Goal: Find contact information: Find contact information

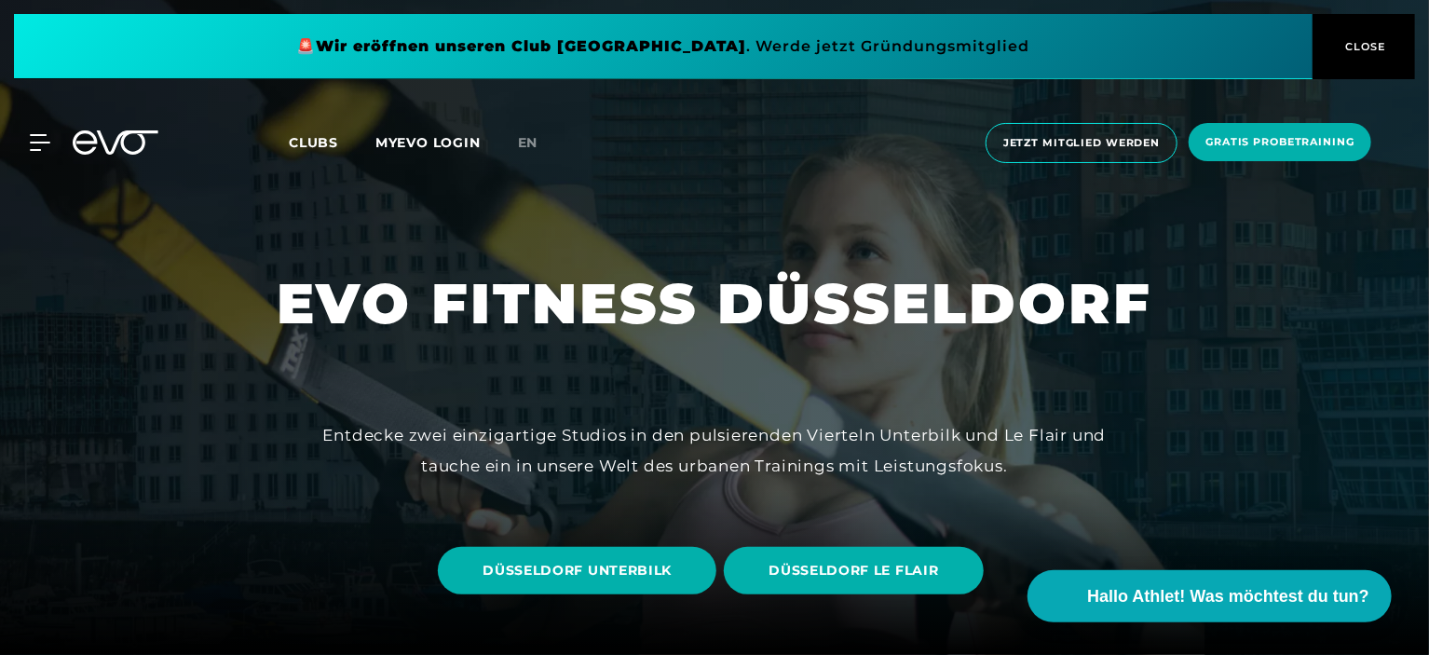
click at [1371, 52] on span "CLOSE" at bounding box center [1365, 46] width 46 height 17
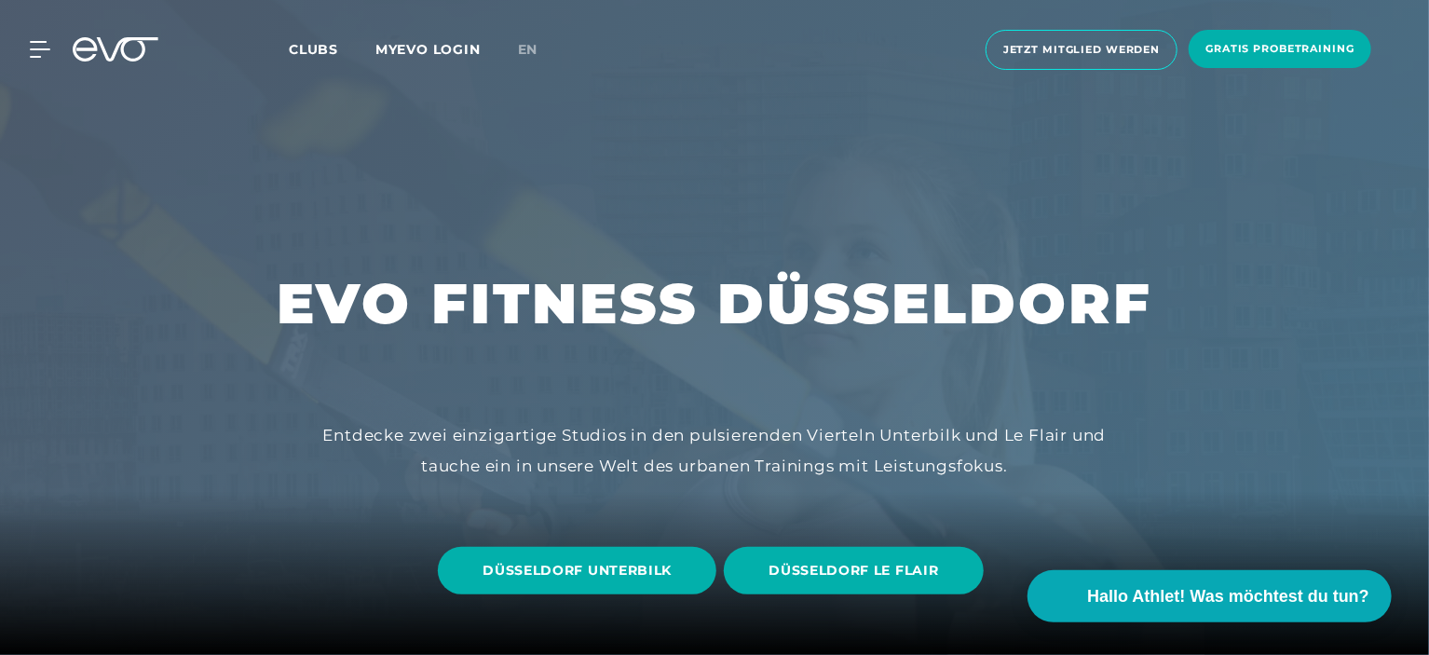
drag, startPoint x: 1424, startPoint y: 59, endPoint x: 1353, endPoint y: 175, distance: 136.3
click at [1286, 178] on div at bounding box center [714, 327] width 1429 height 655
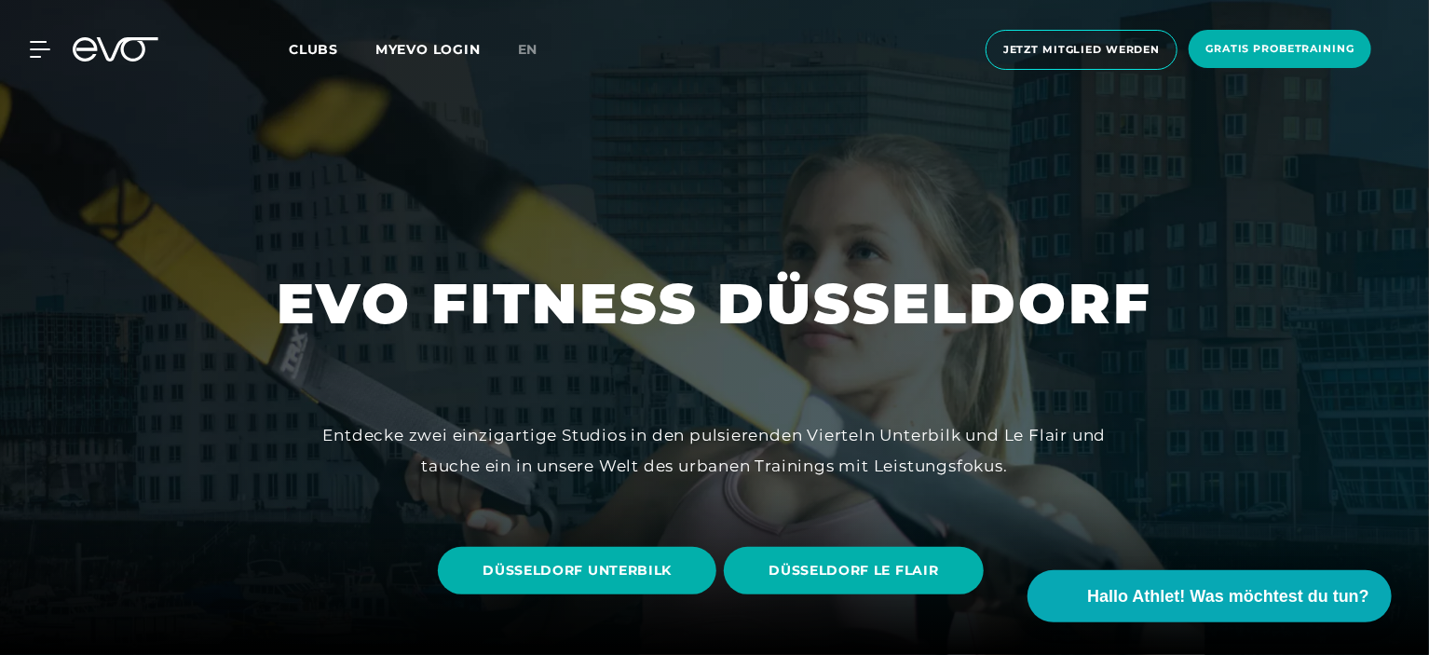
click at [1189, 421] on div at bounding box center [714, 327] width 1429 height 655
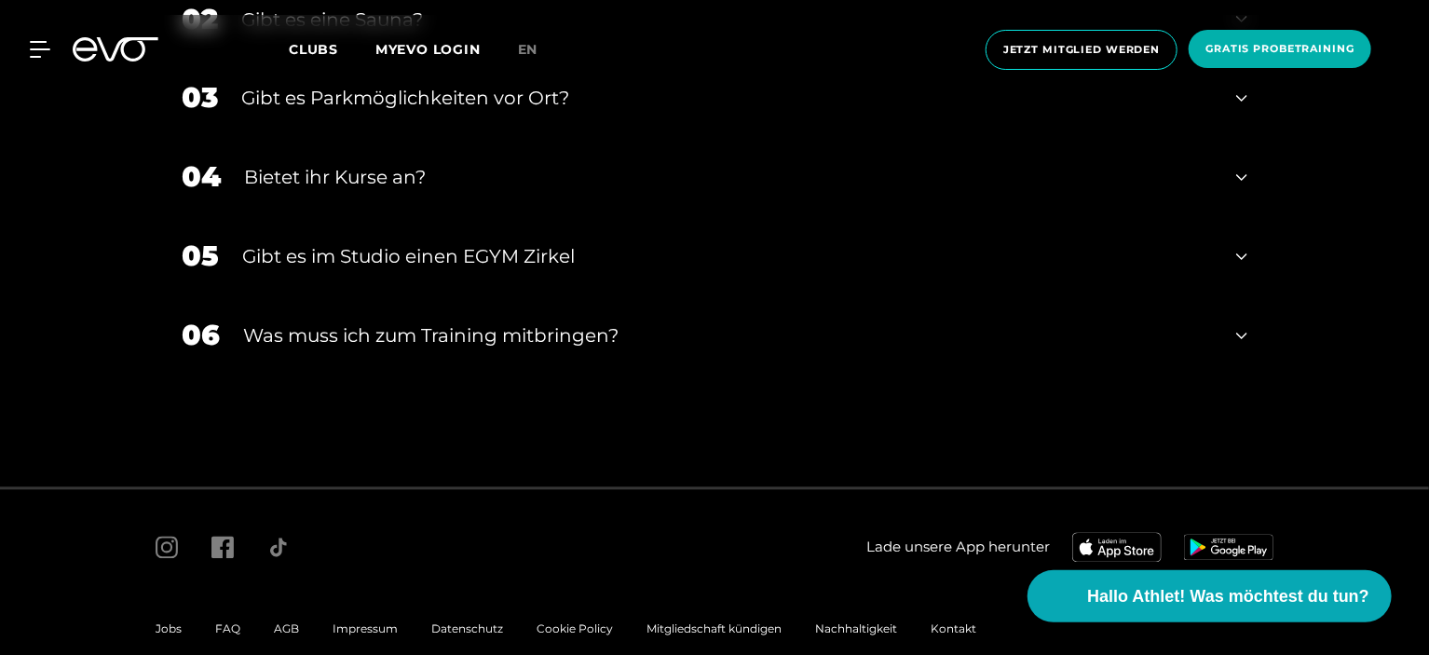
scroll to position [5287, 0]
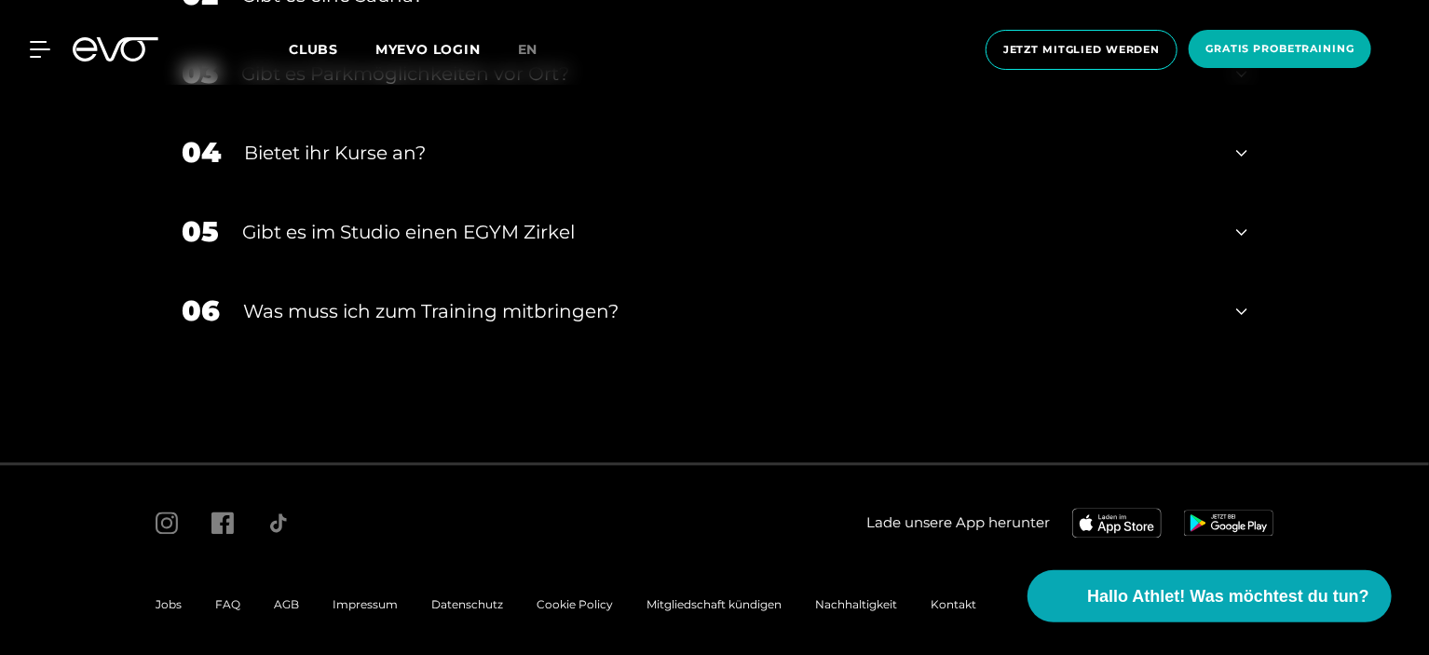
click at [160, 598] on span "Jobs" at bounding box center [169, 605] width 26 height 14
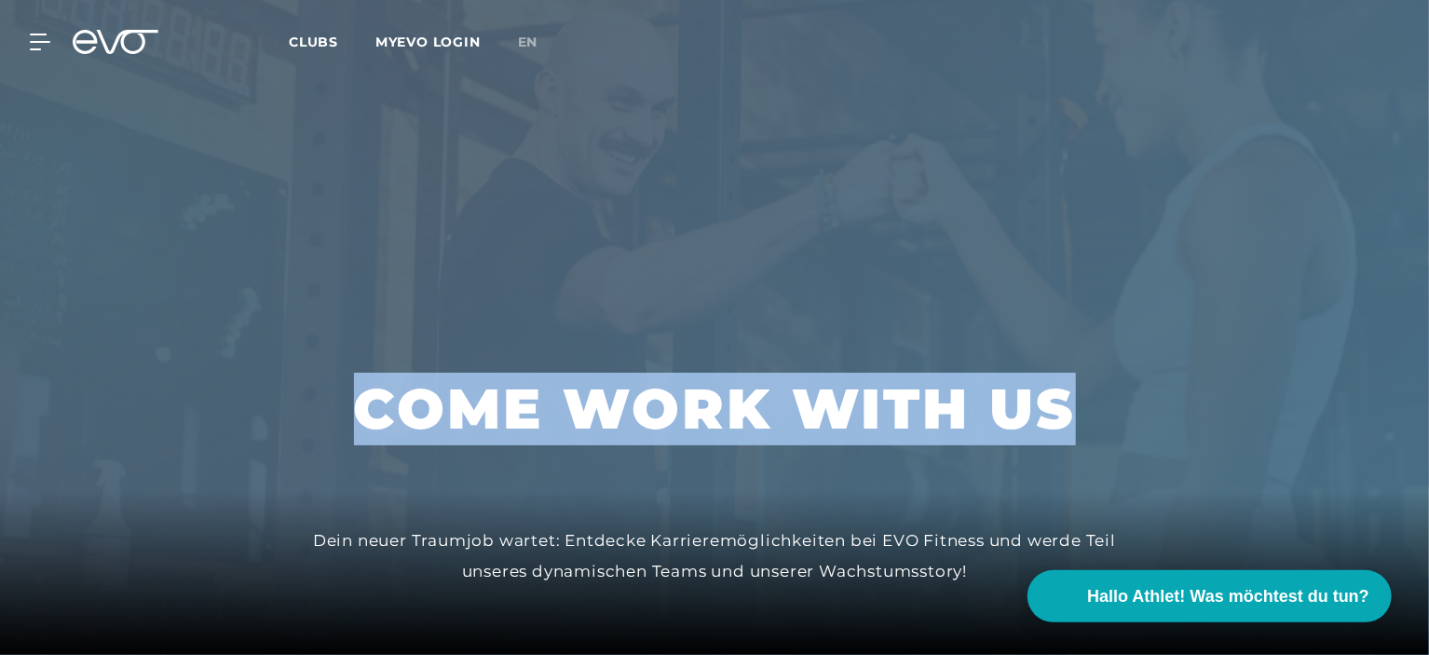
drag, startPoint x: 1428, startPoint y: 42, endPoint x: 1430, endPoint y: 118, distance: 76.4
click at [1282, 219] on div at bounding box center [714, 327] width 1429 height 655
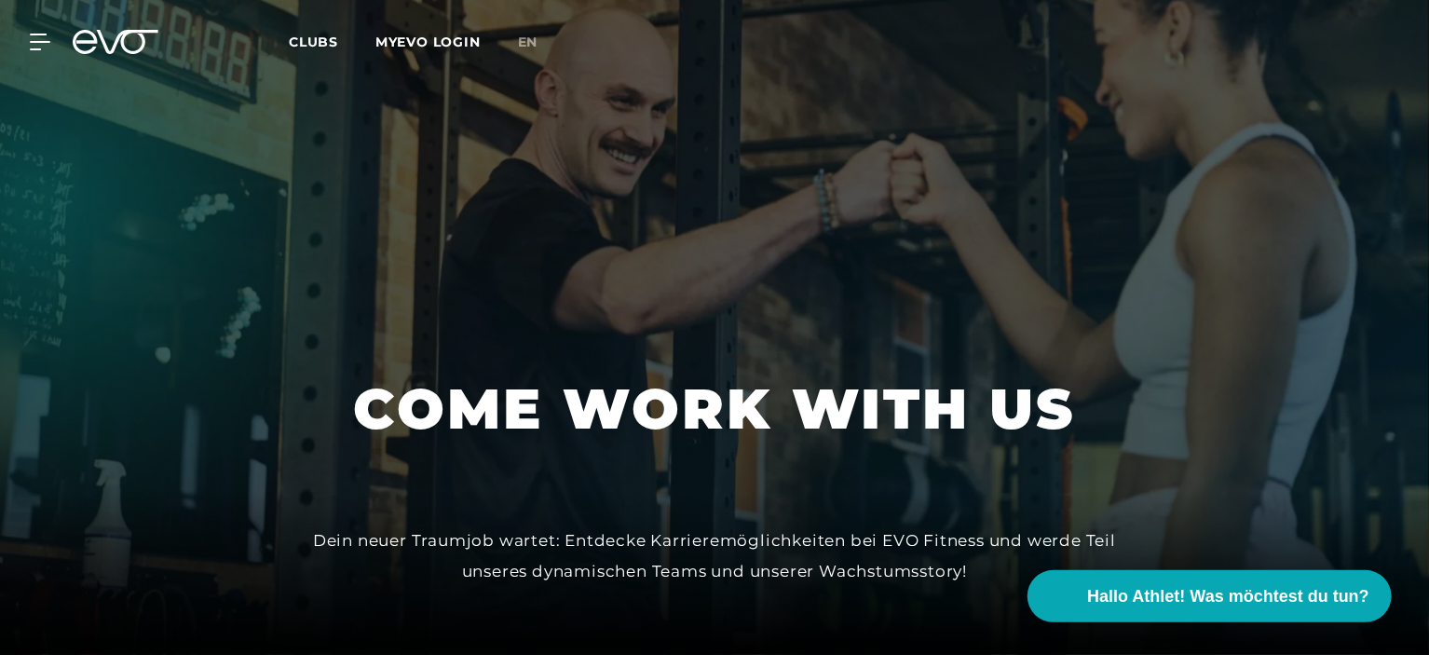
click at [991, 412] on h1 "COME WORK WITH US" at bounding box center [715, 409] width 722 height 73
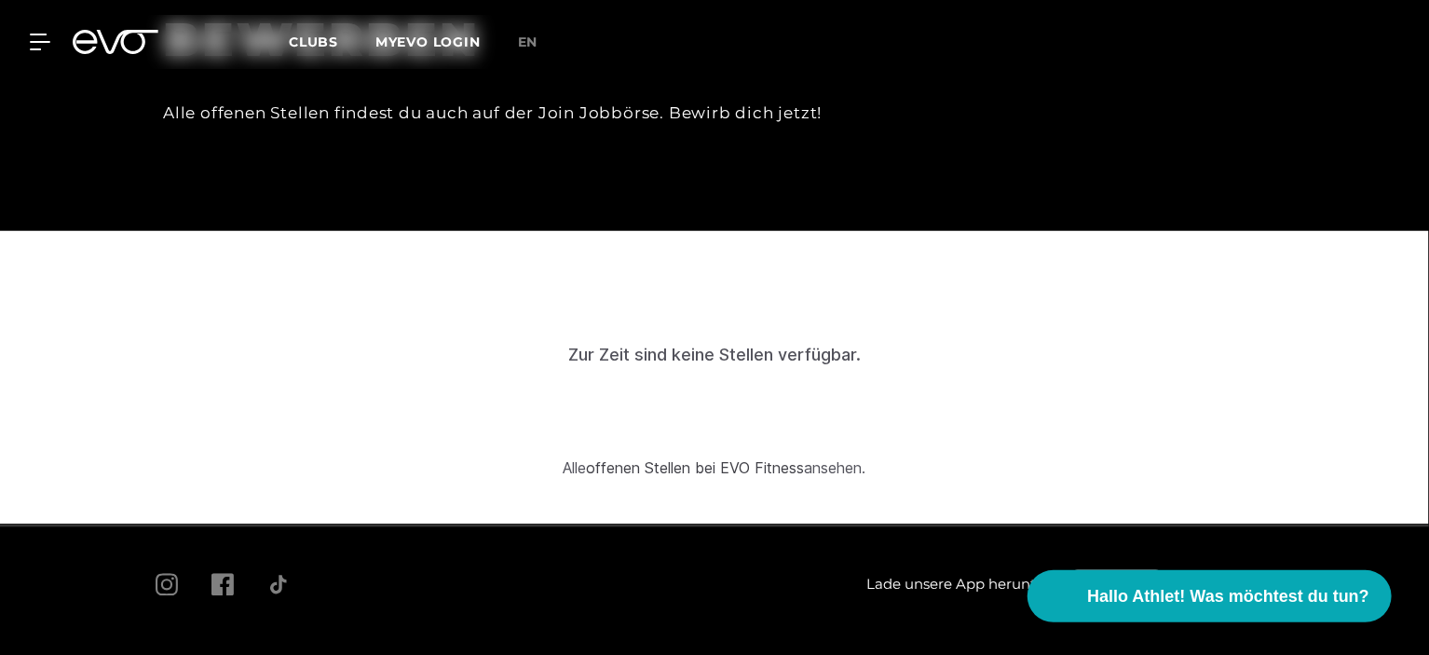
scroll to position [5362, 0]
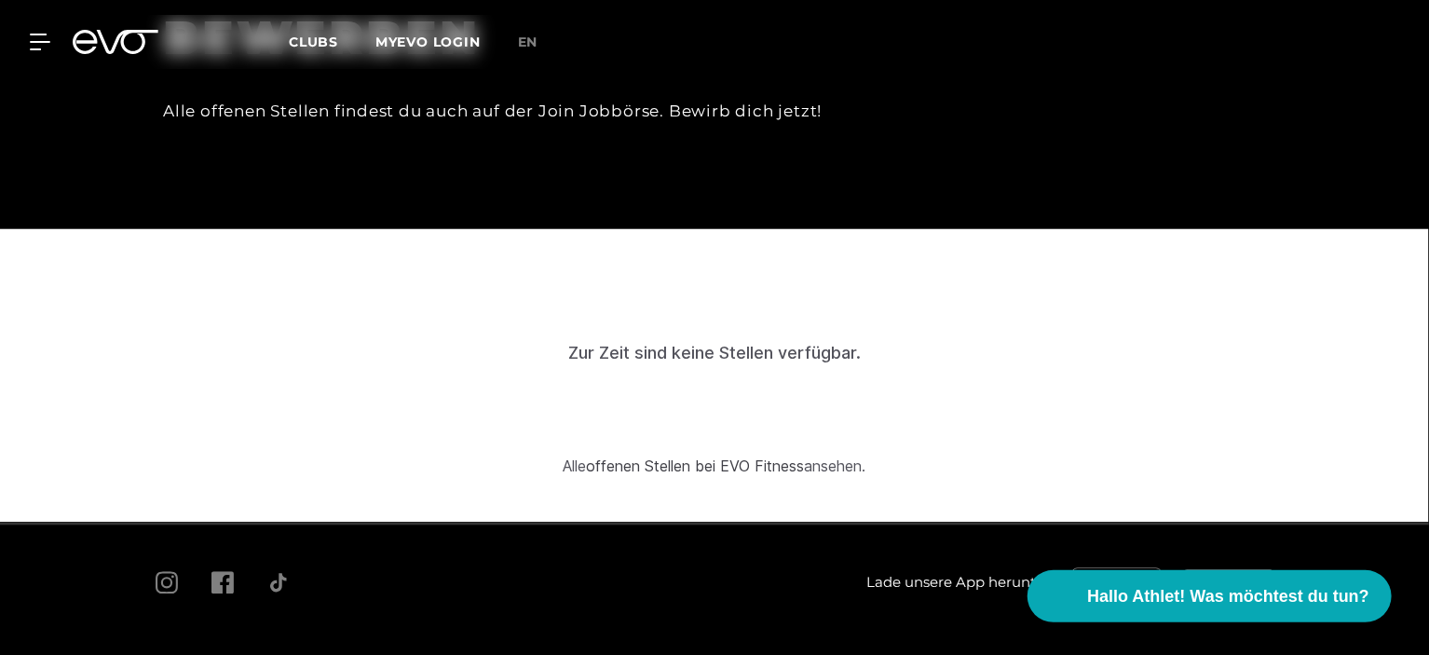
click at [954, 654] on span "Kontakt" at bounding box center [954, 664] width 46 height 14
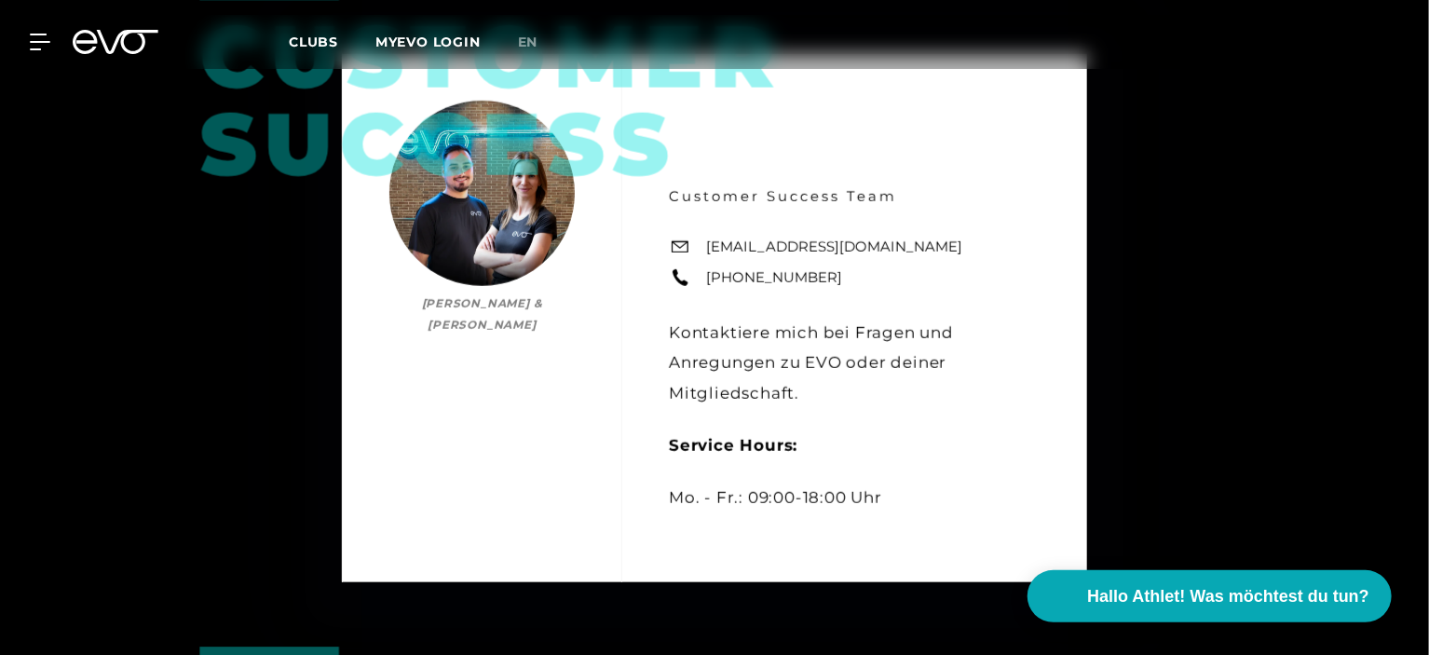
scroll to position [671, 0]
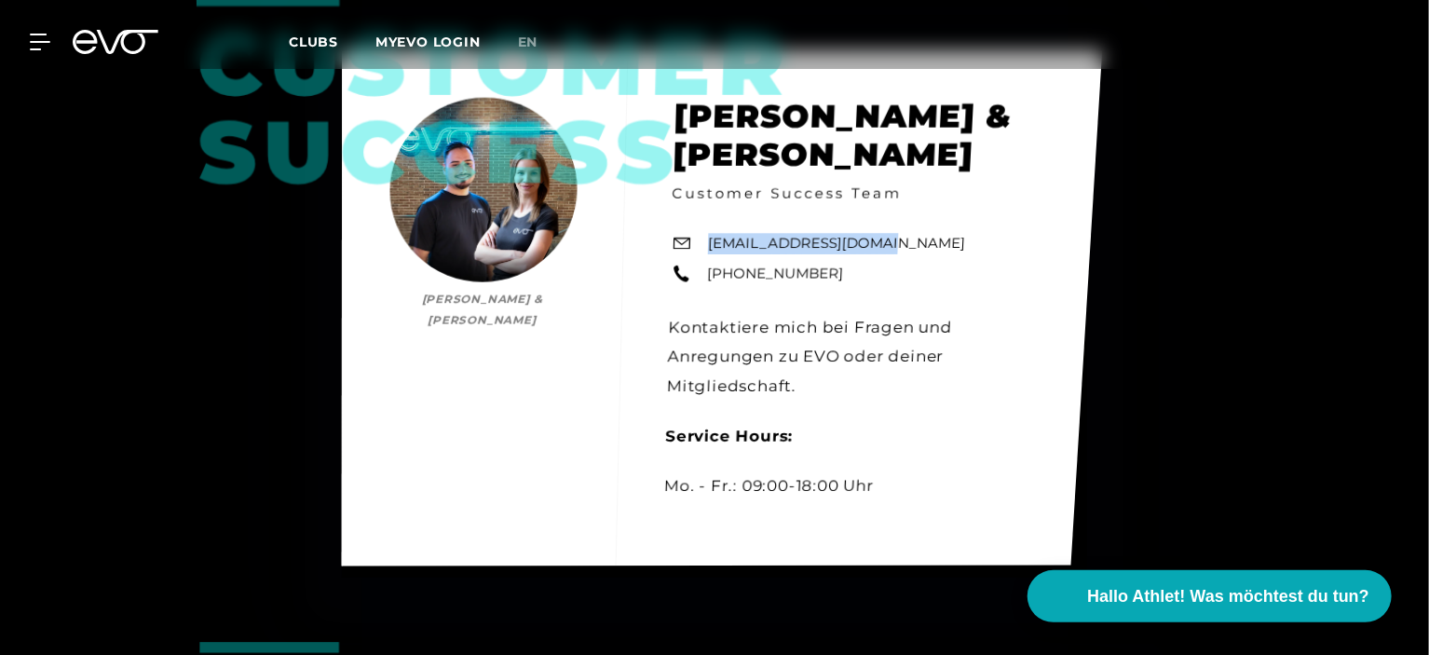
drag, startPoint x: 872, startPoint y: 243, endPoint x: 701, endPoint y: 245, distance: 171.4
click at [701, 245] on div "Customer Success [PERSON_NAME] & [PERSON_NAME] [PERSON_NAME] & [PERSON_NAME] Cu…" at bounding box center [722, 307] width 761 height 515
copy link "[EMAIL_ADDRESS][DOMAIN_NAME]"
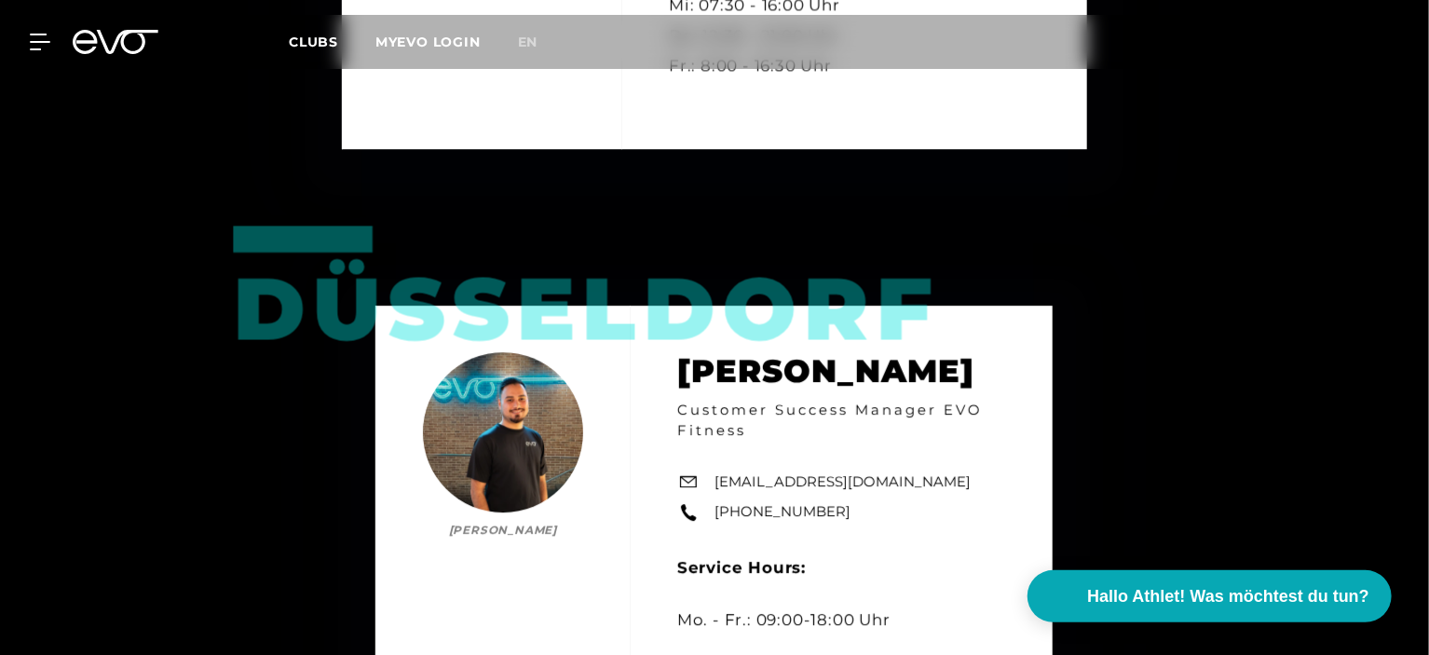
scroll to position [2670, 0]
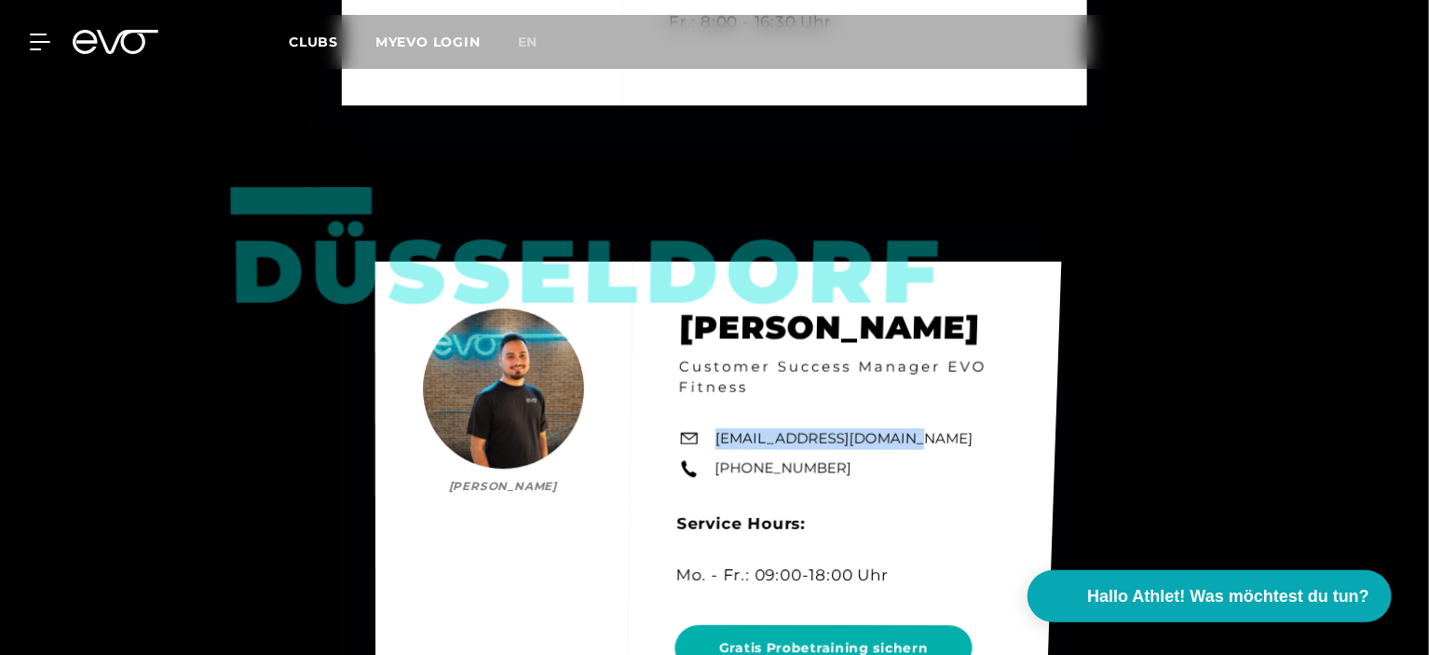
drag, startPoint x: 896, startPoint y: 454, endPoint x: 719, endPoint y: 460, distance: 177.1
click at [719, 460] on div "Düsseldorf [PERSON_NAME] [PERSON_NAME] Customer Success Manager EVO Fitness [EM…" at bounding box center [718, 497] width 687 height 470
copy link "[EMAIL_ADDRESS][DOMAIN_NAME]"
